Goal: Complete application form: Complete application form

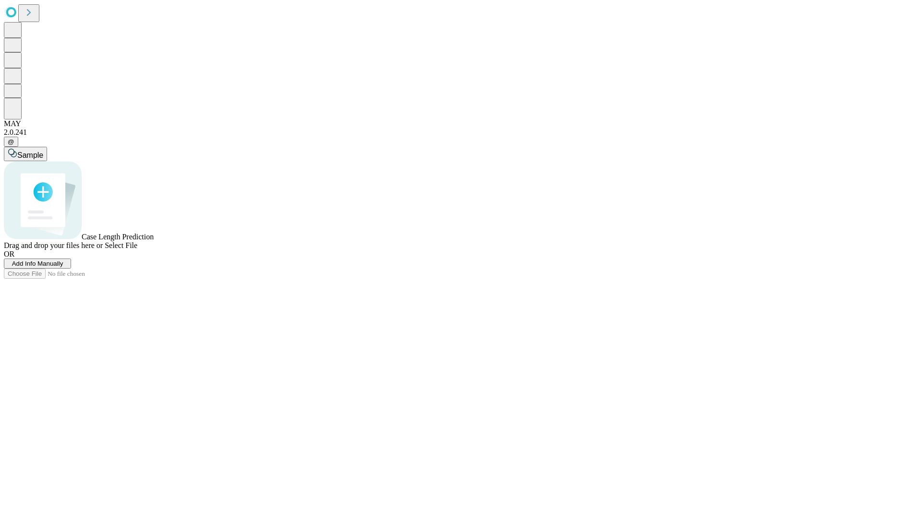
click at [63, 267] on span "Add Info Manually" at bounding box center [37, 263] width 51 height 7
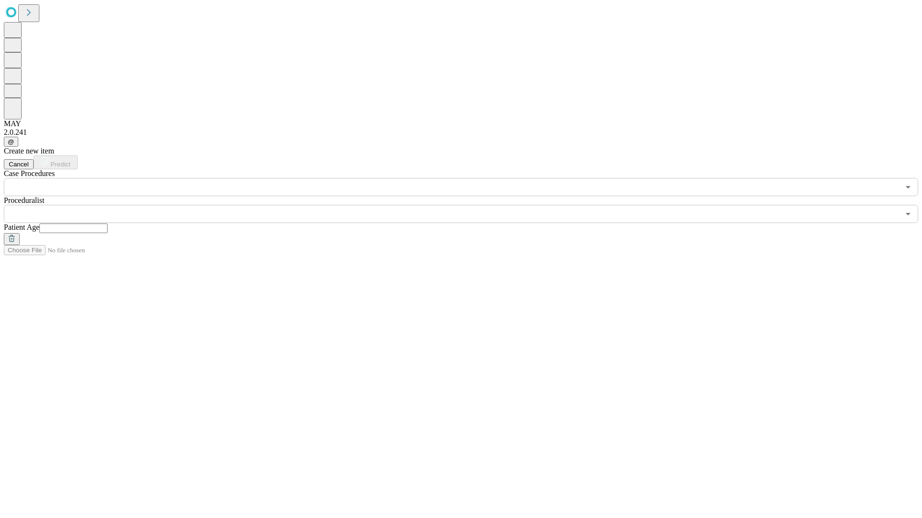
click at [108, 224] on input "text" at bounding box center [73, 229] width 68 height 10
type input "**"
click at [467, 205] on input "text" at bounding box center [451, 214] width 895 height 18
